Goal: Task Accomplishment & Management: Use online tool/utility

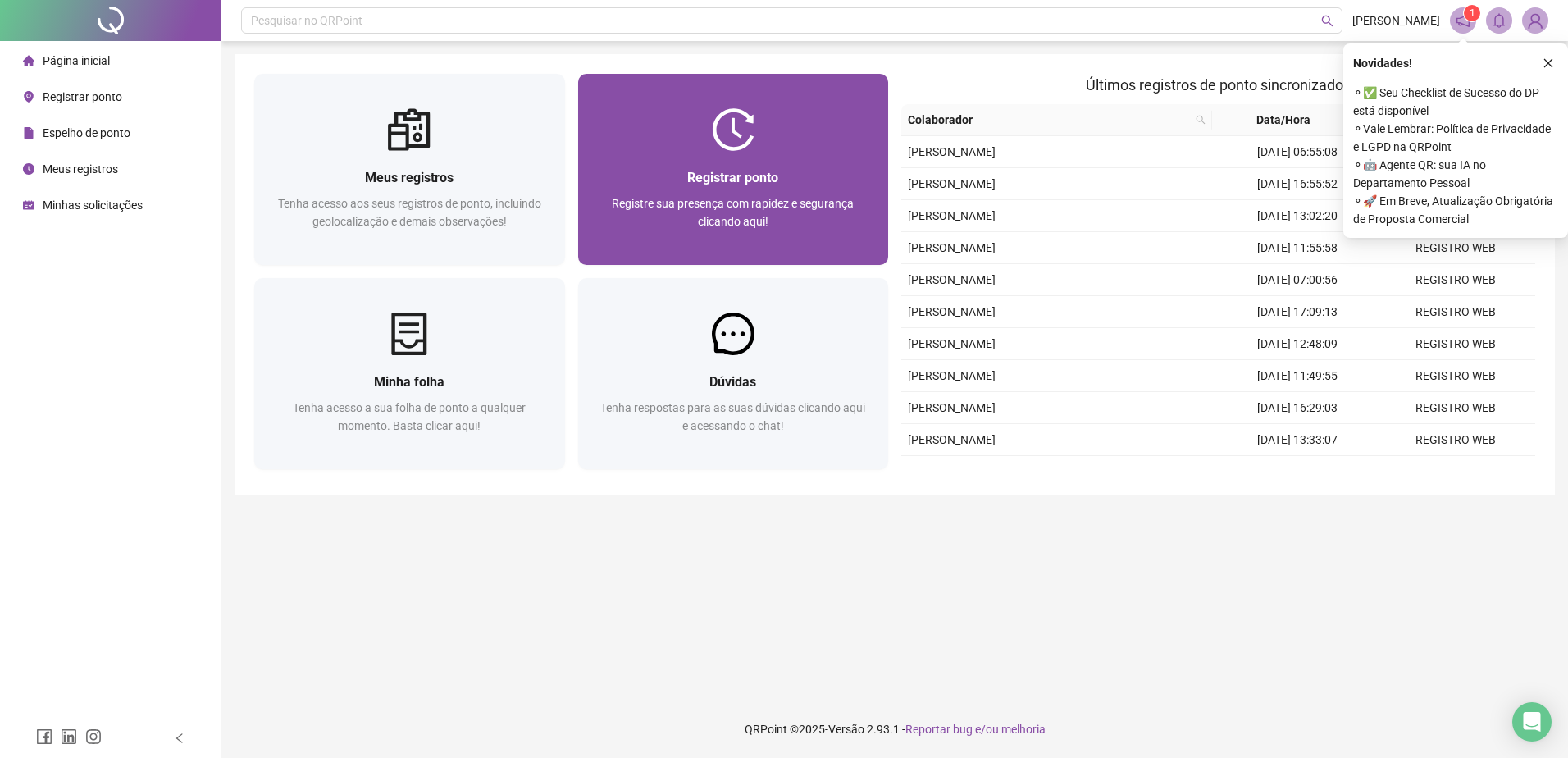
click at [732, 152] on div "Registrar ponto Registre sua presença com rapidez e segurança clicando aqui!" at bounding box center [733, 208] width 311 height 114
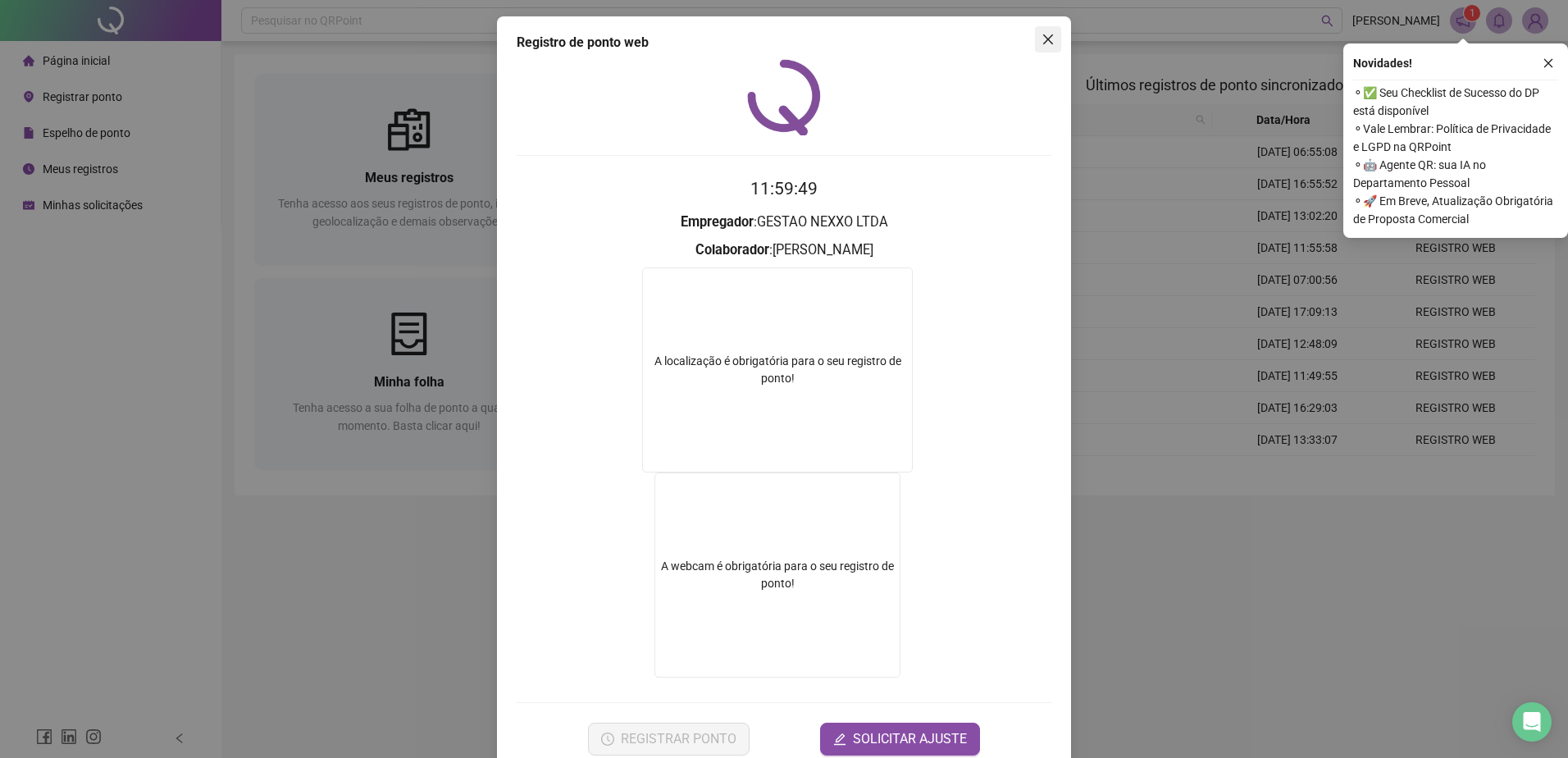
click at [1044, 40] on icon "close" at bounding box center [1048, 39] width 13 height 13
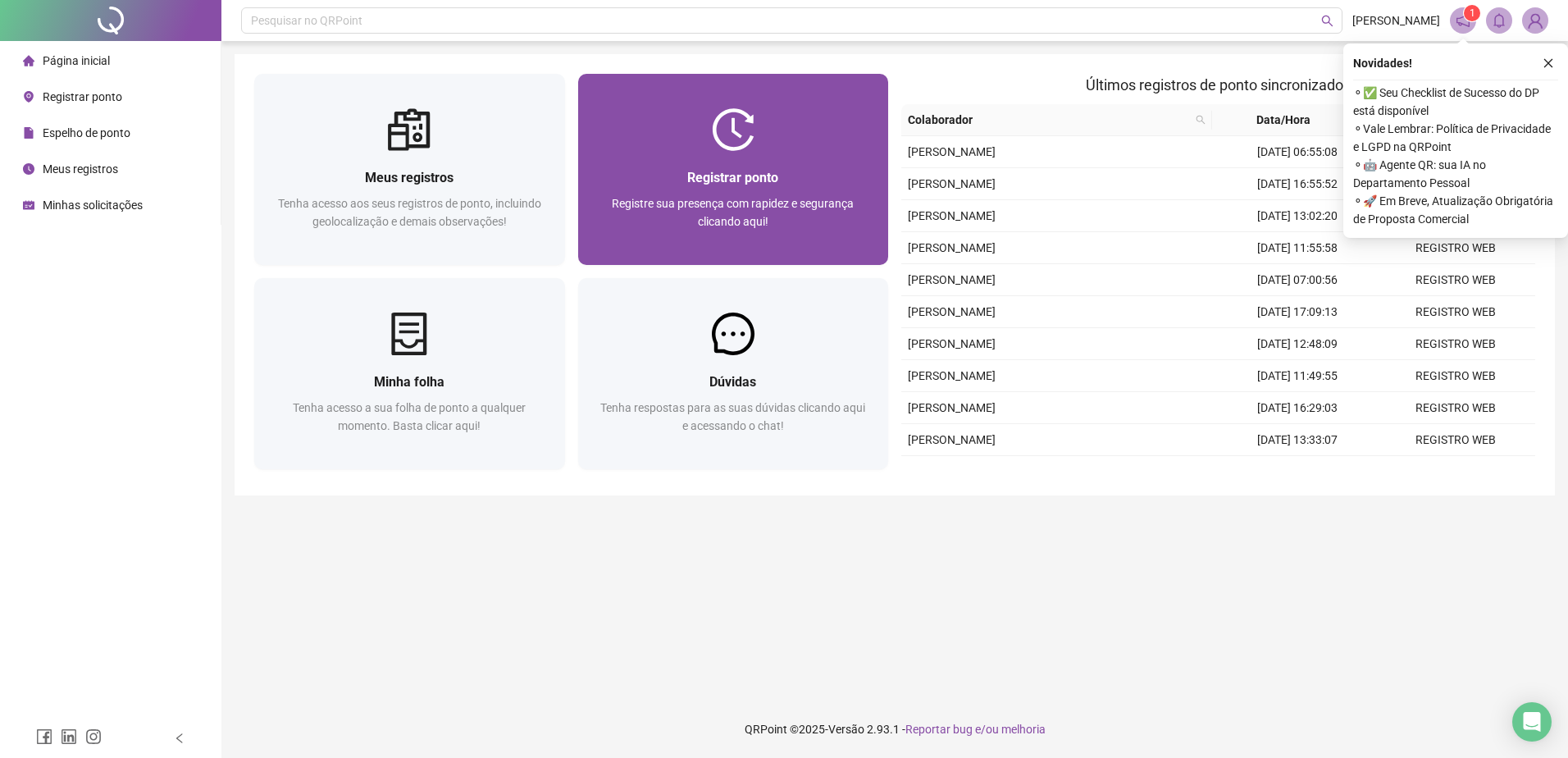
click at [782, 173] on div "Registrar ponto" at bounding box center [733, 177] width 271 height 20
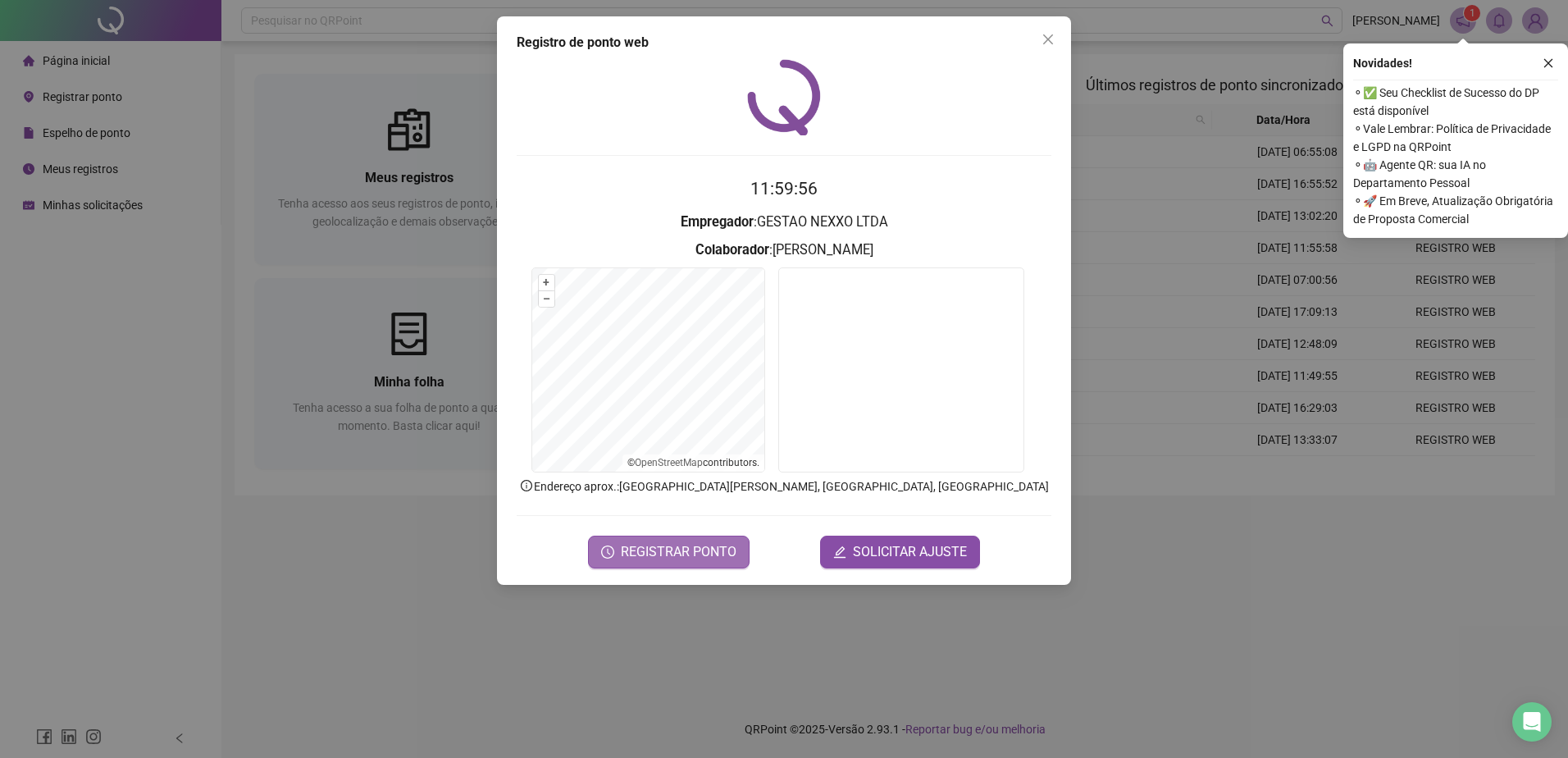
click at [666, 558] on span "REGISTRAR PONTO" at bounding box center [678, 552] width 115 height 19
